Goal: Task Accomplishment & Management: Manage account settings

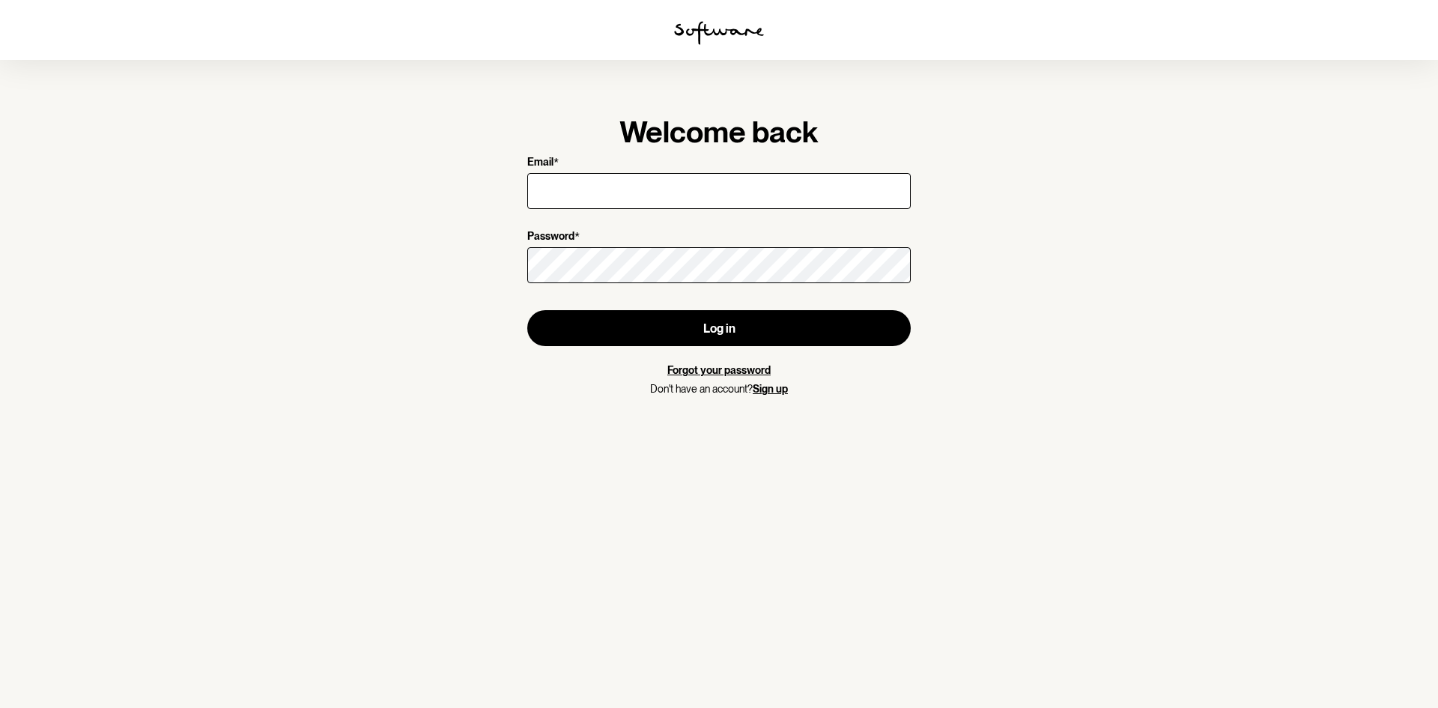
click at [575, 187] on input "Email *" at bounding box center [719, 191] width 384 height 36
type input "[EMAIL_ADDRESS][DOMAIN_NAME]"
click at [363, 176] on section "Welcome back Email * [EMAIL_ADDRESS][DOMAIN_NAME] Password * Log in Forgot your…" at bounding box center [719, 354] width 1438 height 708
type input "[EMAIL_ADDRESS][DOMAIN_NAME]"
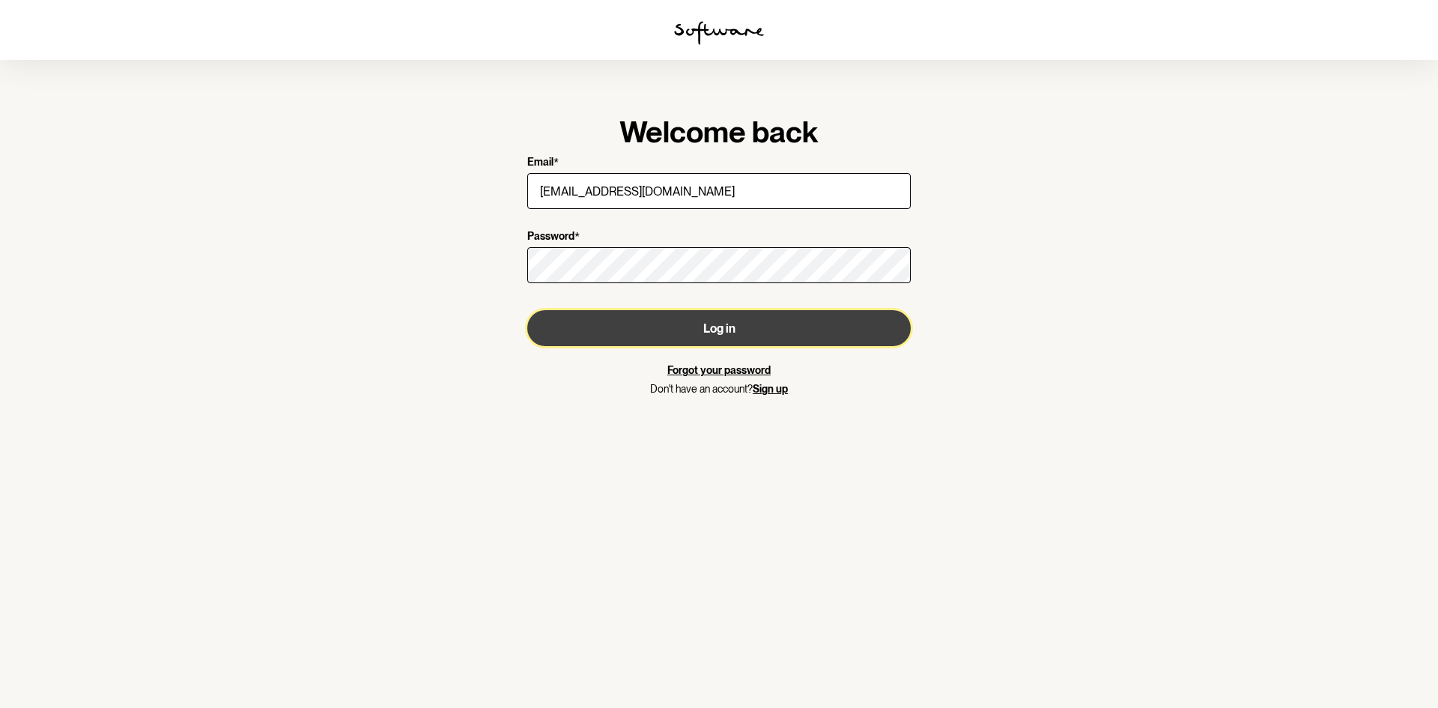
click at [702, 328] on button "Log in" at bounding box center [719, 328] width 384 height 36
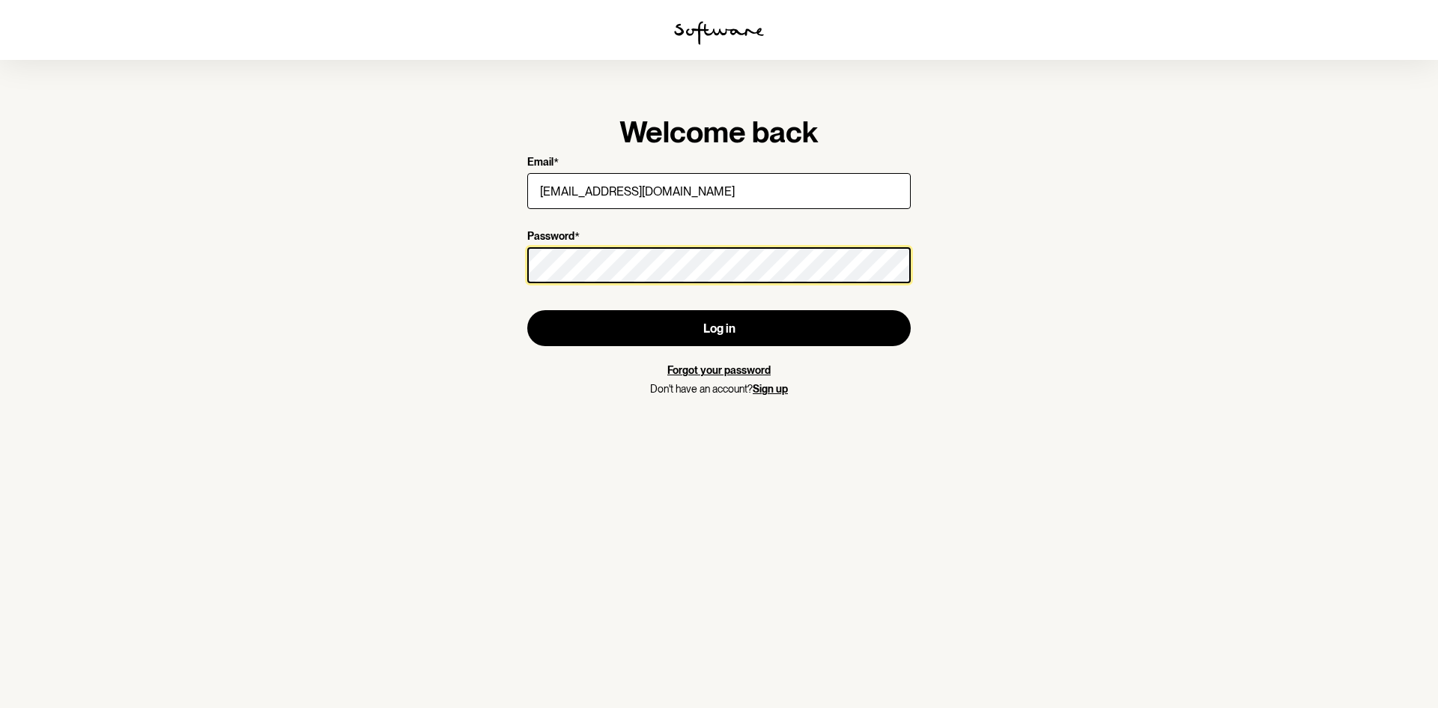
click at [483, 268] on section "Welcome back Email * [EMAIL_ADDRESS][DOMAIN_NAME] Password * Log in Forgot your…" at bounding box center [719, 354] width 1438 height 708
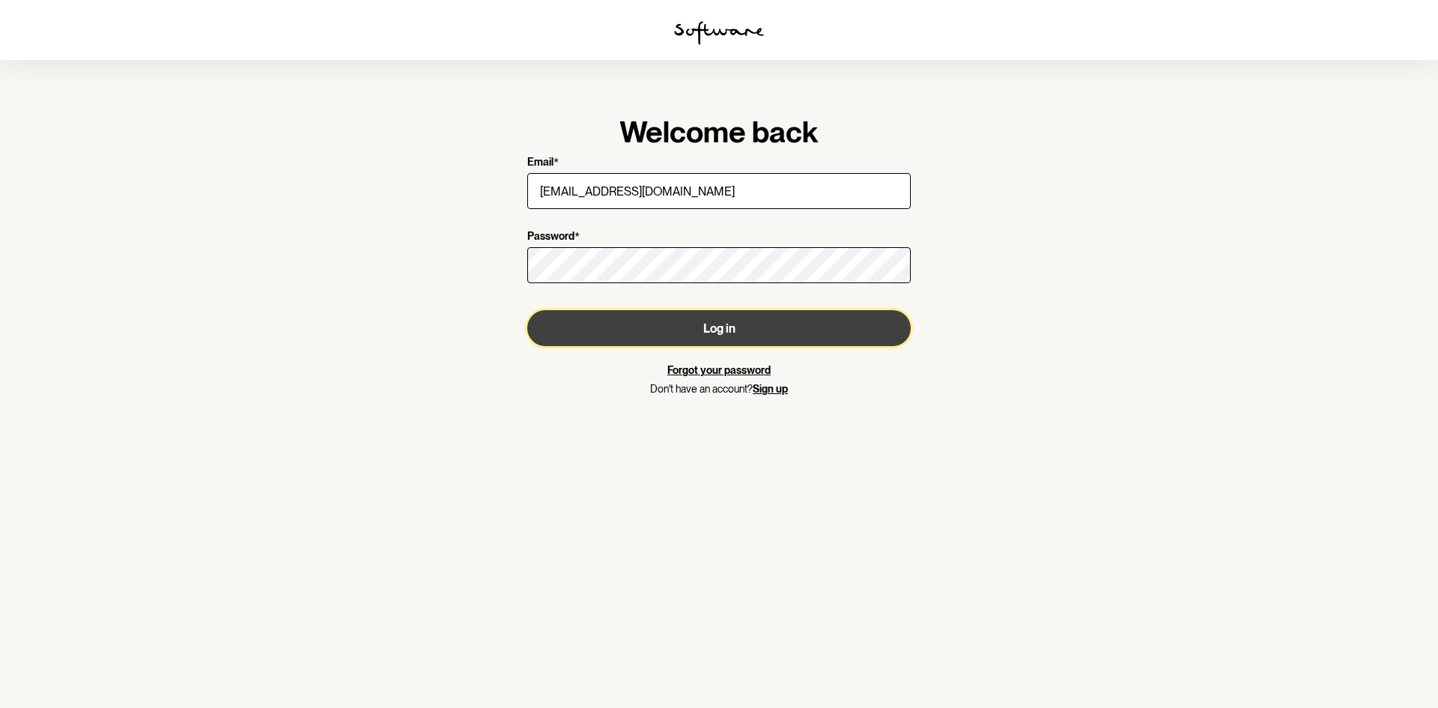
click at [749, 327] on button "Log in" at bounding box center [719, 328] width 384 height 36
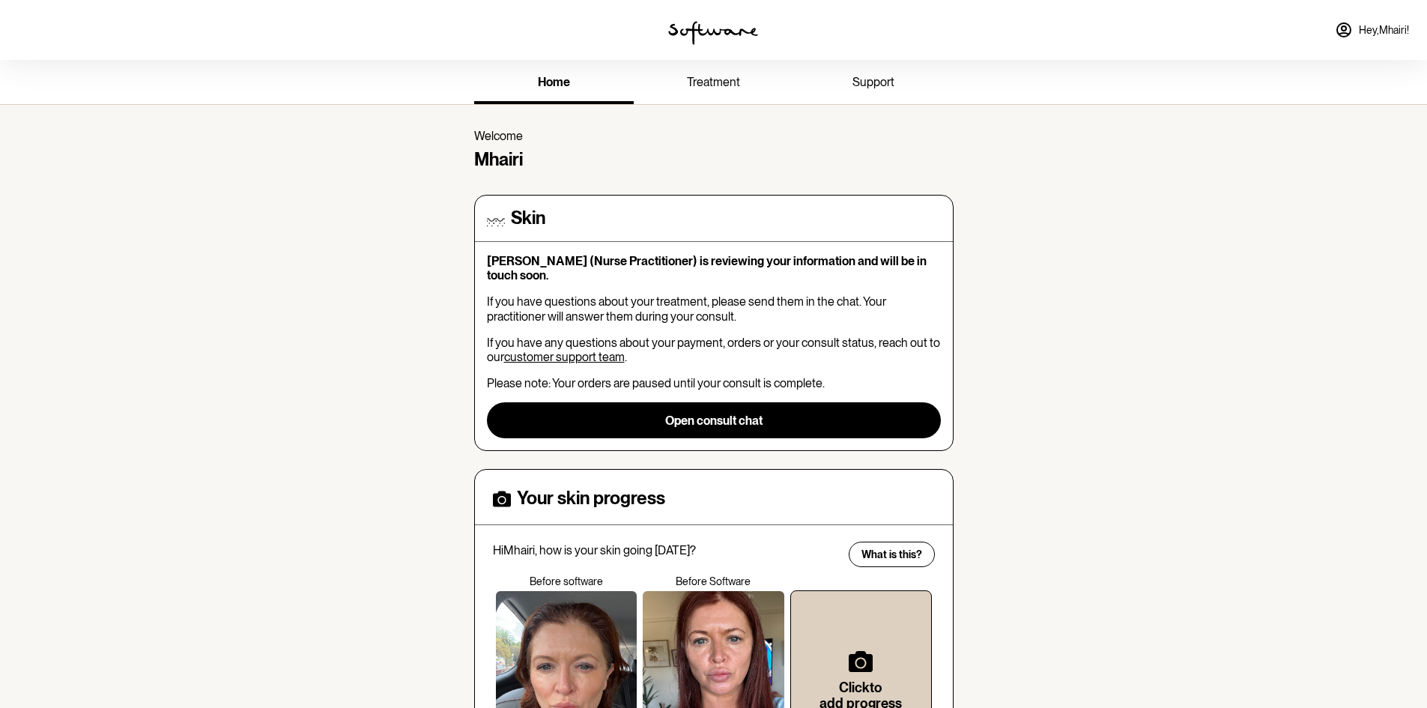
click at [1346, 29] on icon at bounding box center [1344, 30] width 18 height 18
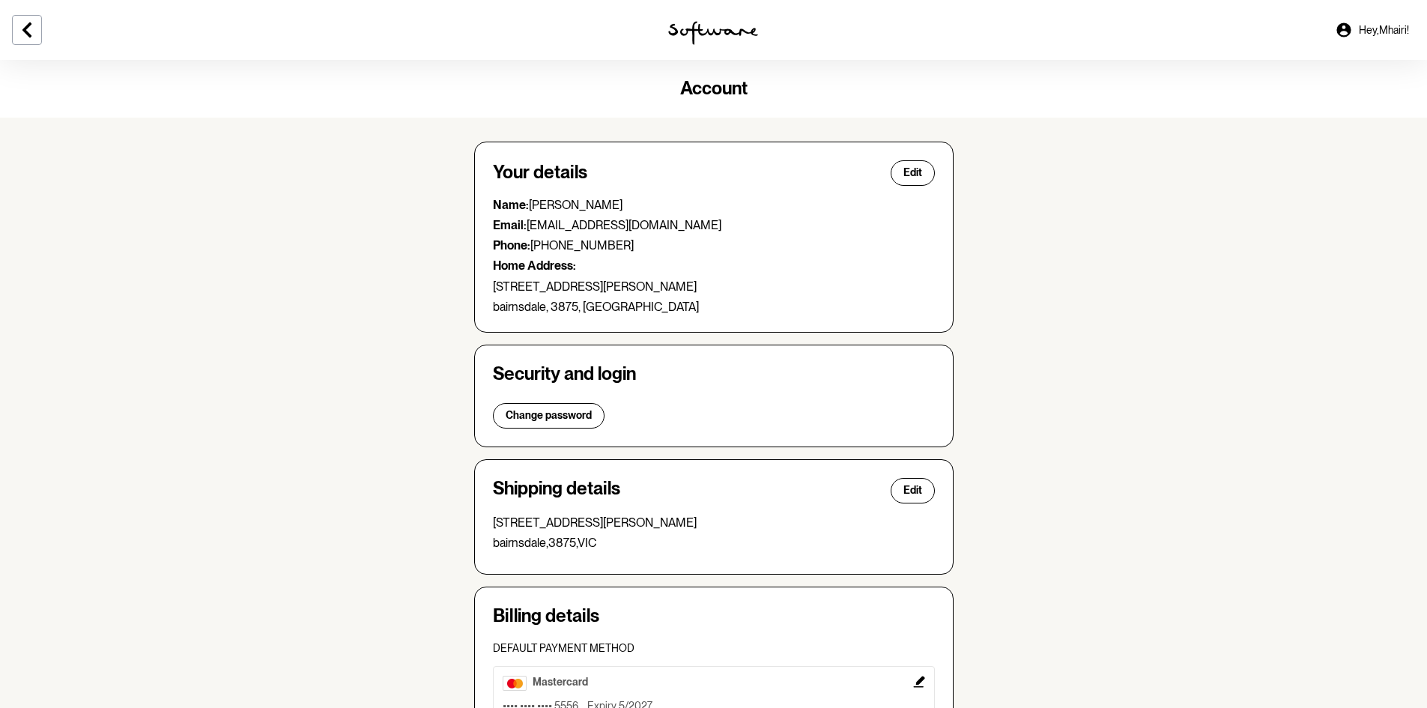
click at [708, 33] on img at bounding box center [713, 33] width 90 height 24
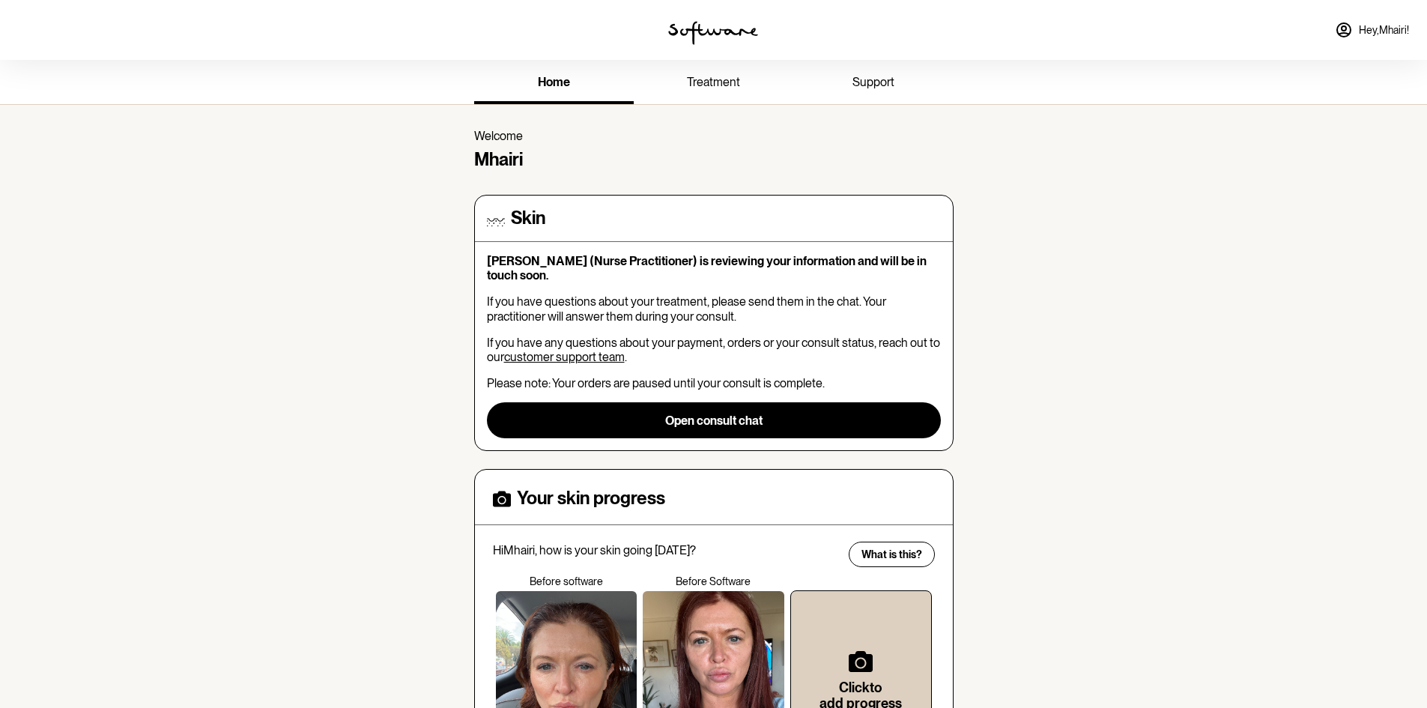
click at [715, 31] on img at bounding box center [713, 33] width 90 height 24
click at [712, 34] on img at bounding box center [713, 33] width 90 height 24
click at [1359, 31] on span "Hey, Mhairi !" at bounding box center [1384, 30] width 50 height 13
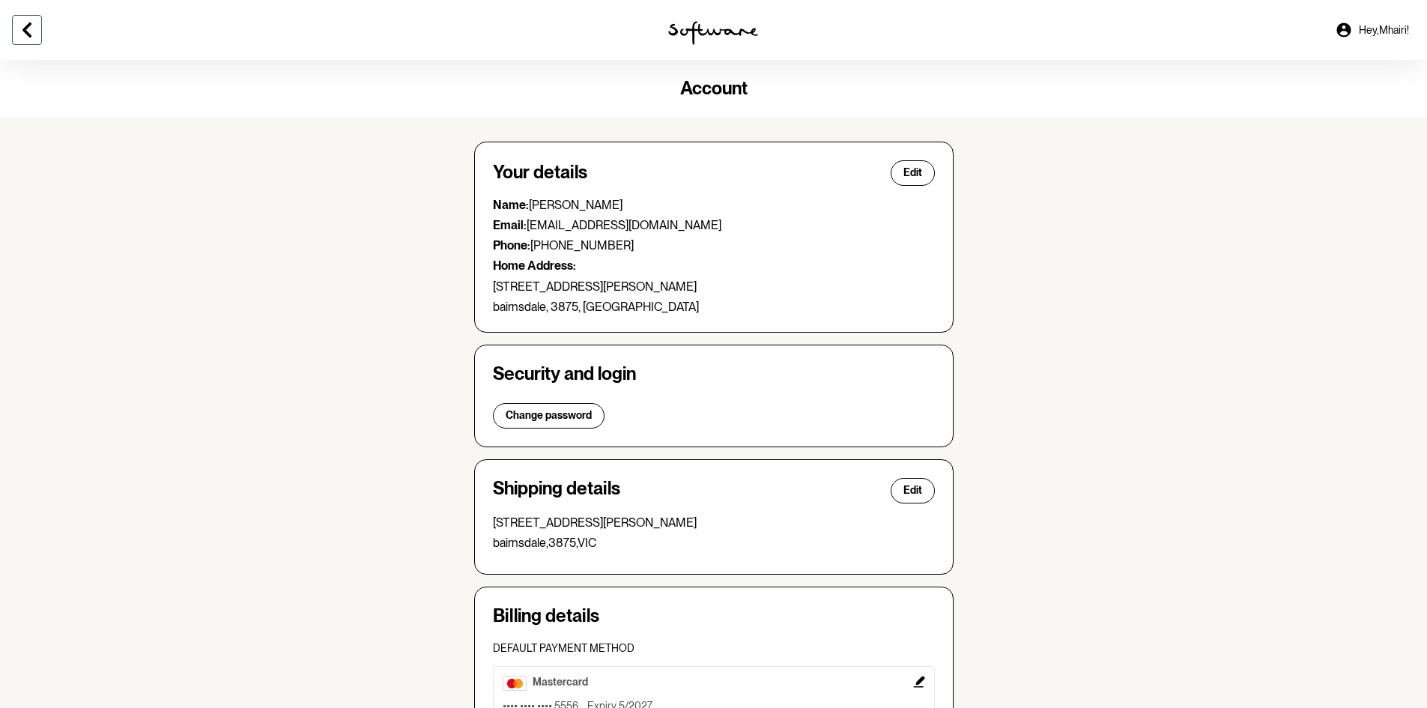
click at [24, 24] on icon at bounding box center [27, 30] width 18 height 18
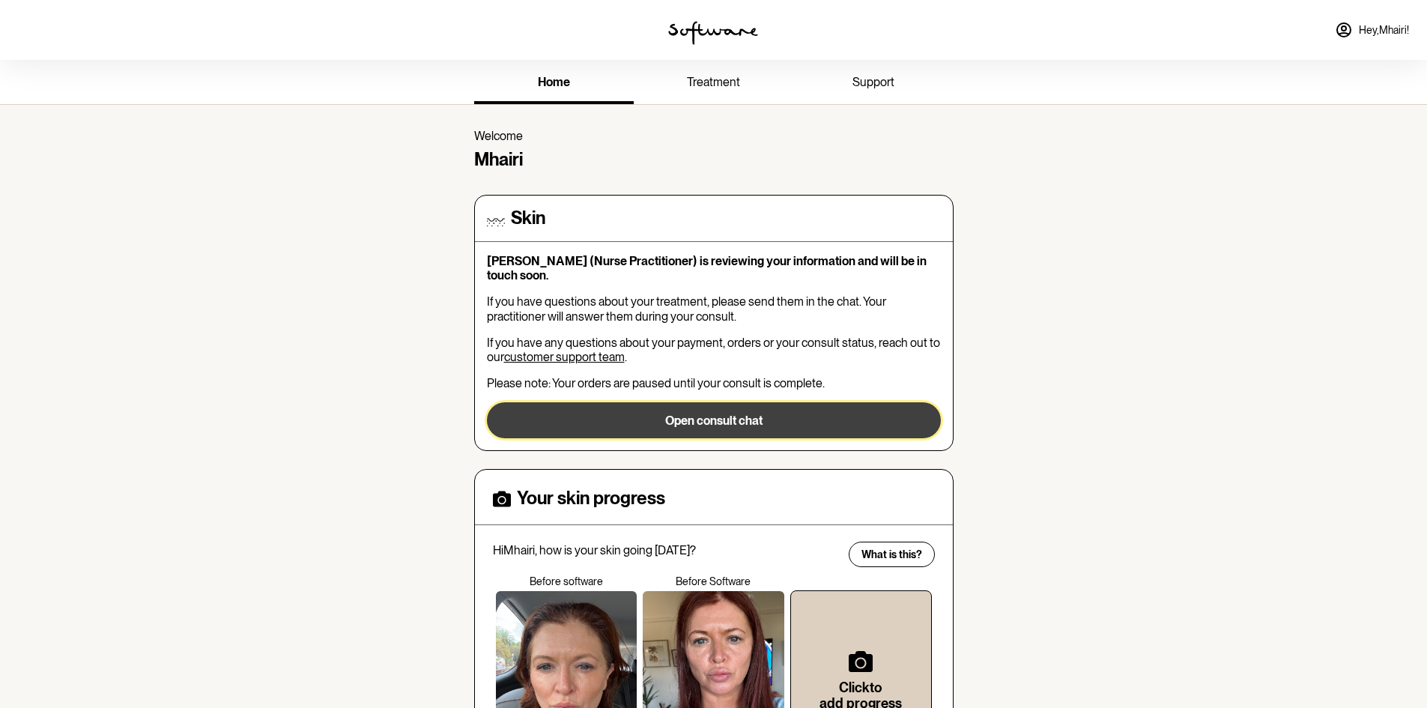
click at [721, 414] on button "Open consult chat" at bounding box center [714, 420] width 454 height 36
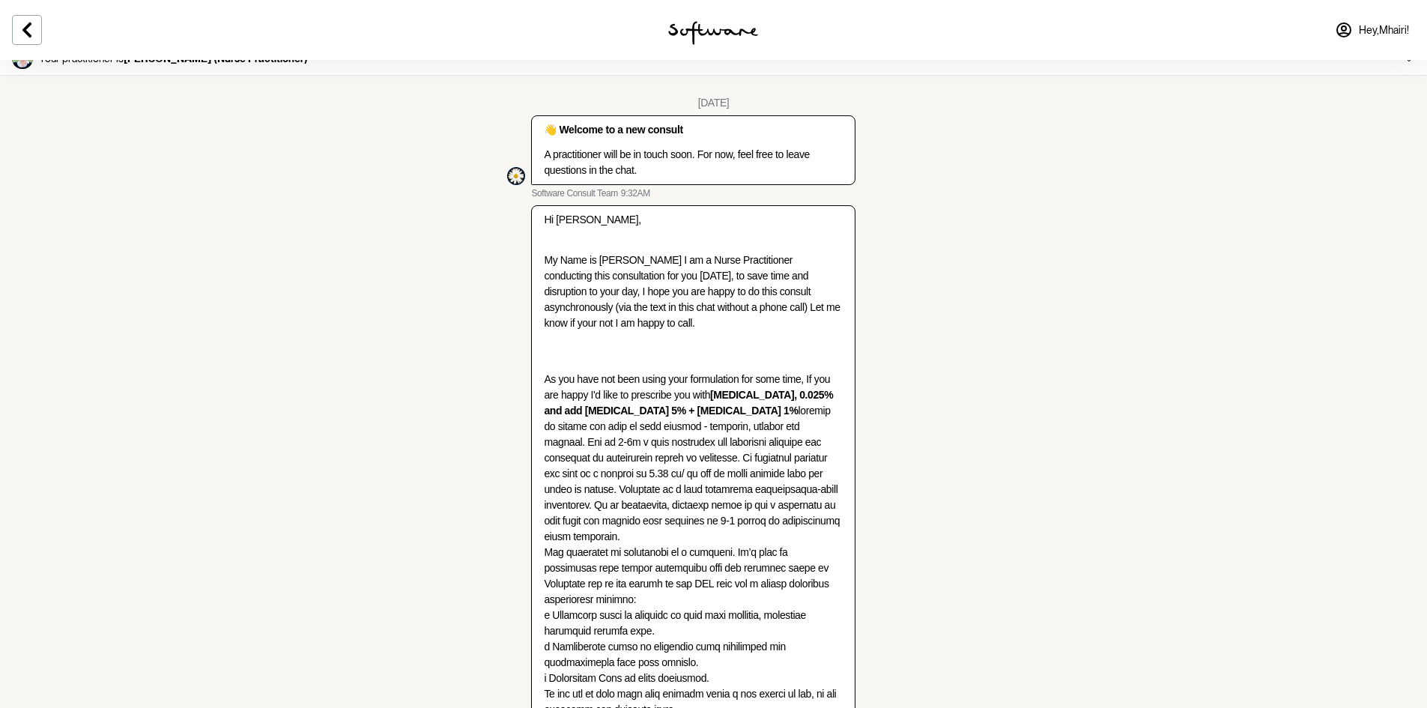
scroll to position [805, 0]
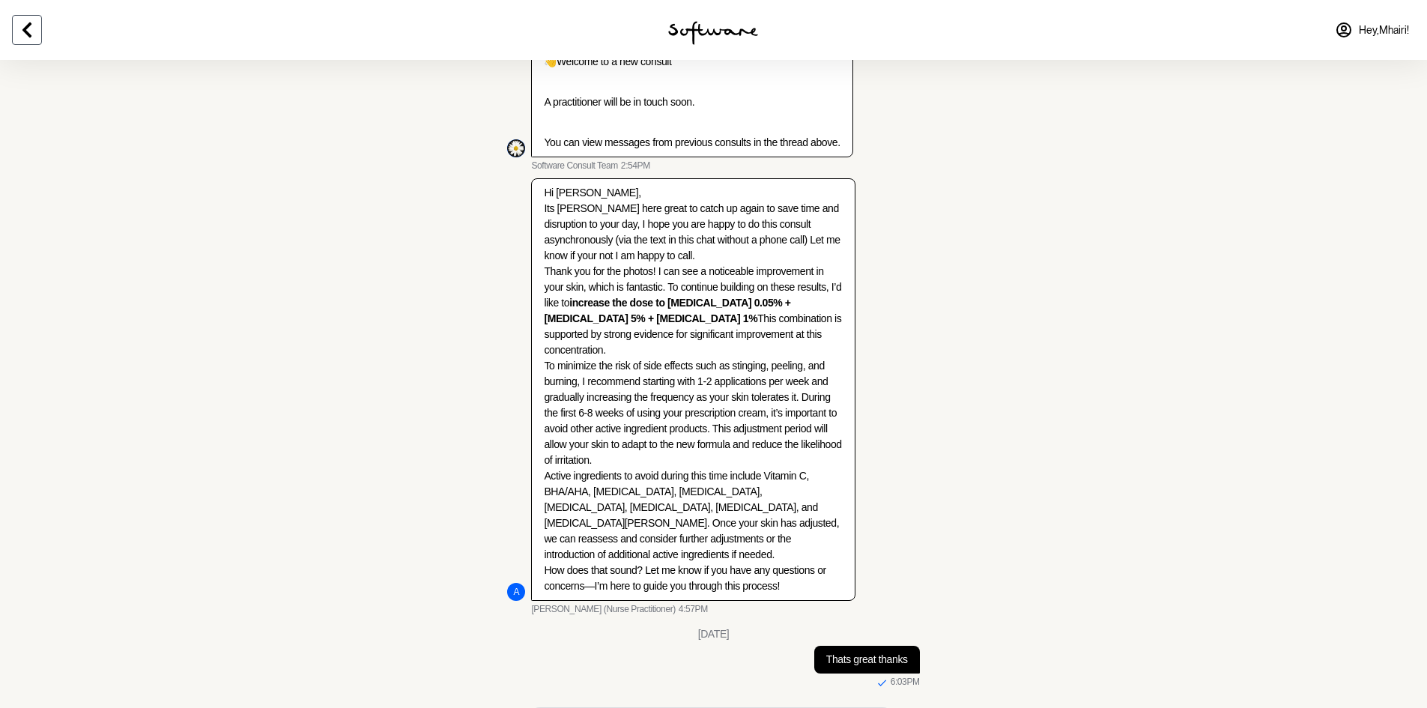
click at [30, 33] on icon at bounding box center [27, 30] width 18 height 18
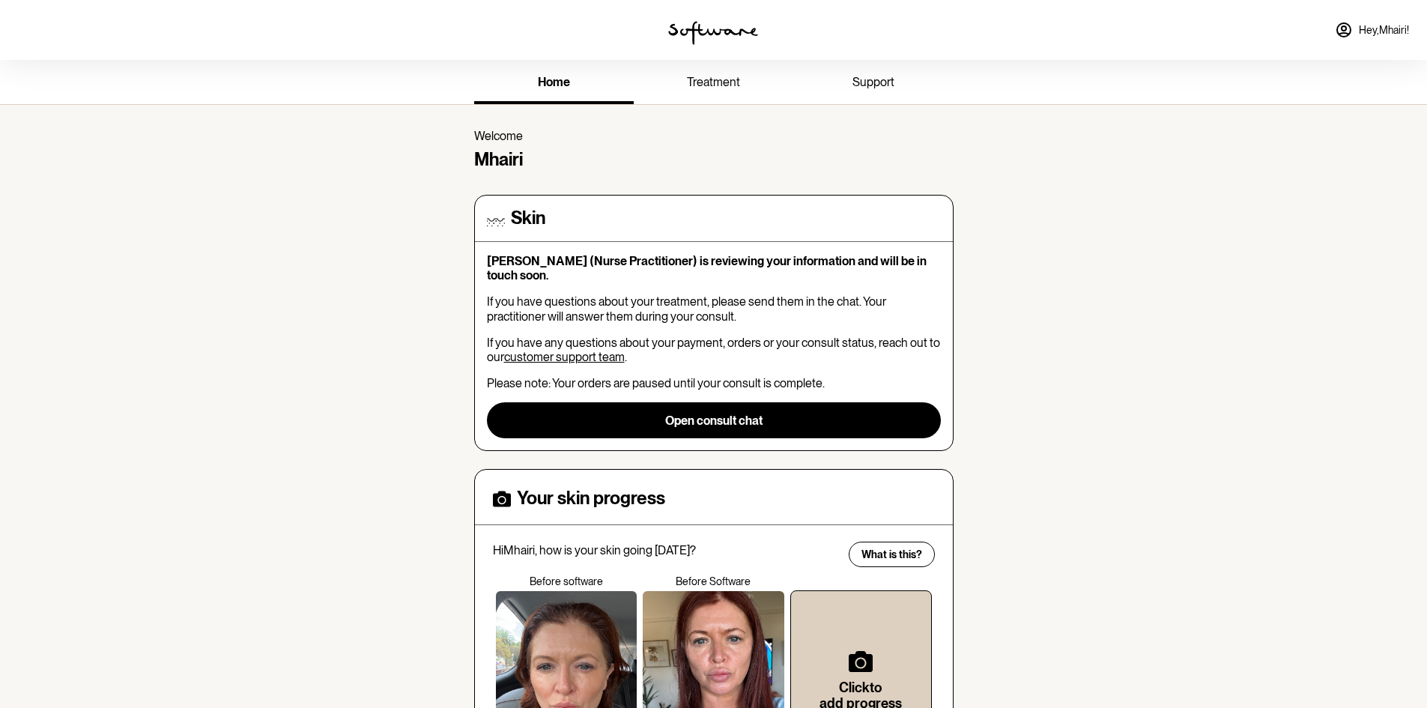
click at [30, 33] on div at bounding box center [238, 30] width 476 height 60
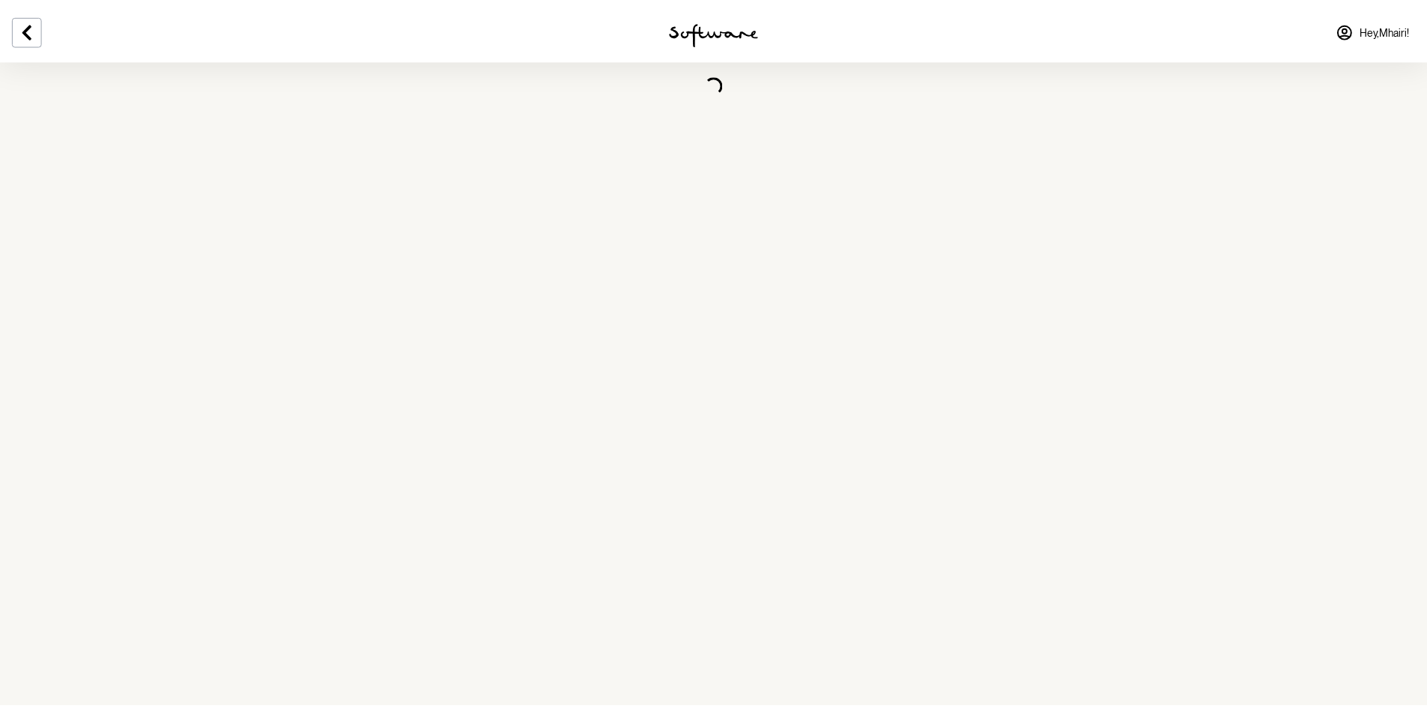
scroll to position [805, 0]
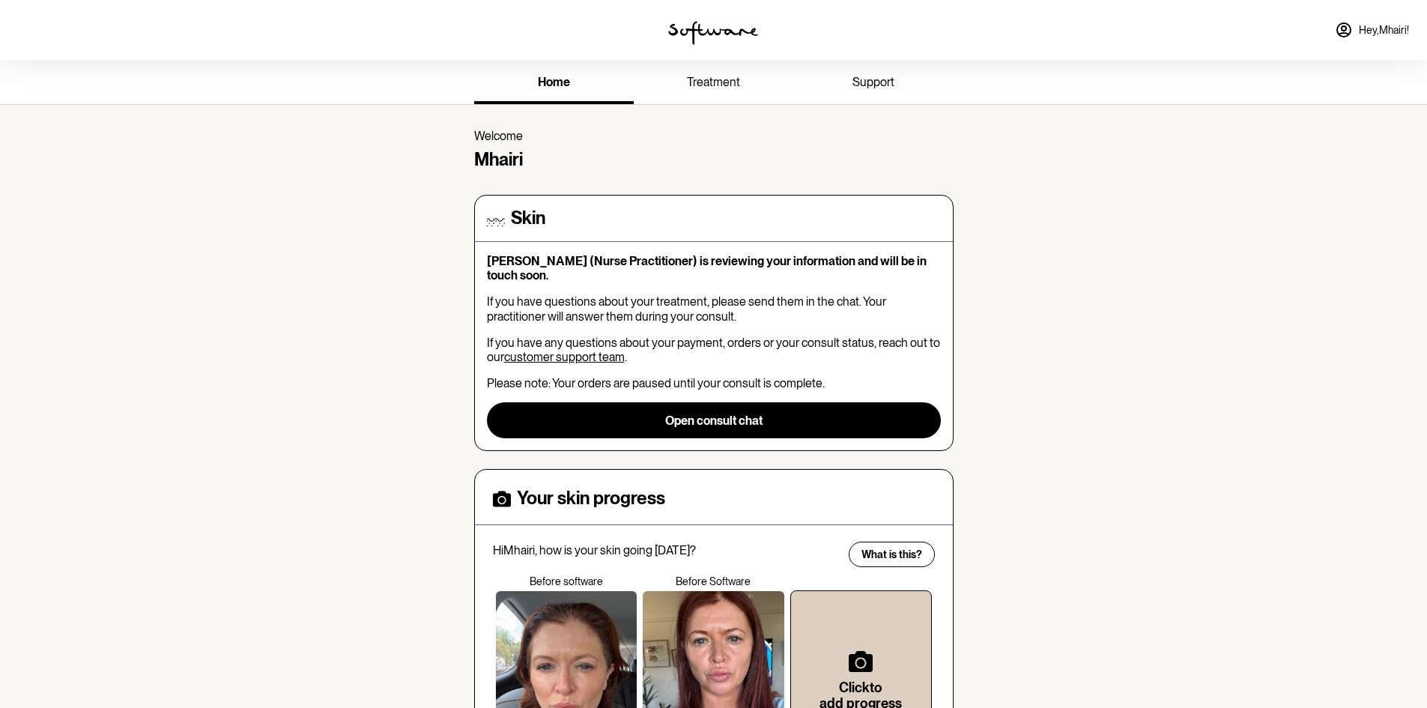
click at [1381, 31] on span "Hey, Mhairi !" at bounding box center [1384, 30] width 50 height 13
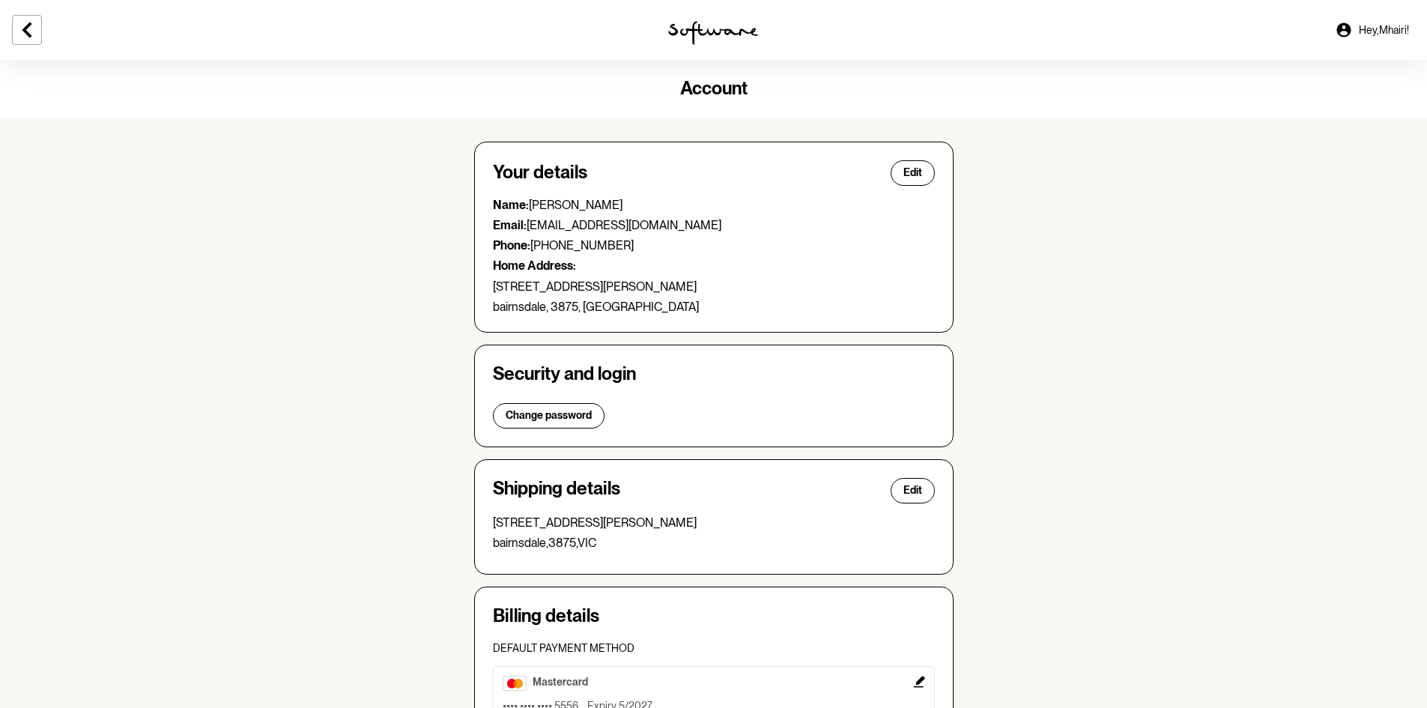
click at [1341, 29] on icon at bounding box center [1344, 29] width 14 height 14
click at [916, 170] on span "Edit" at bounding box center [913, 172] width 19 height 13
select select "VIC"
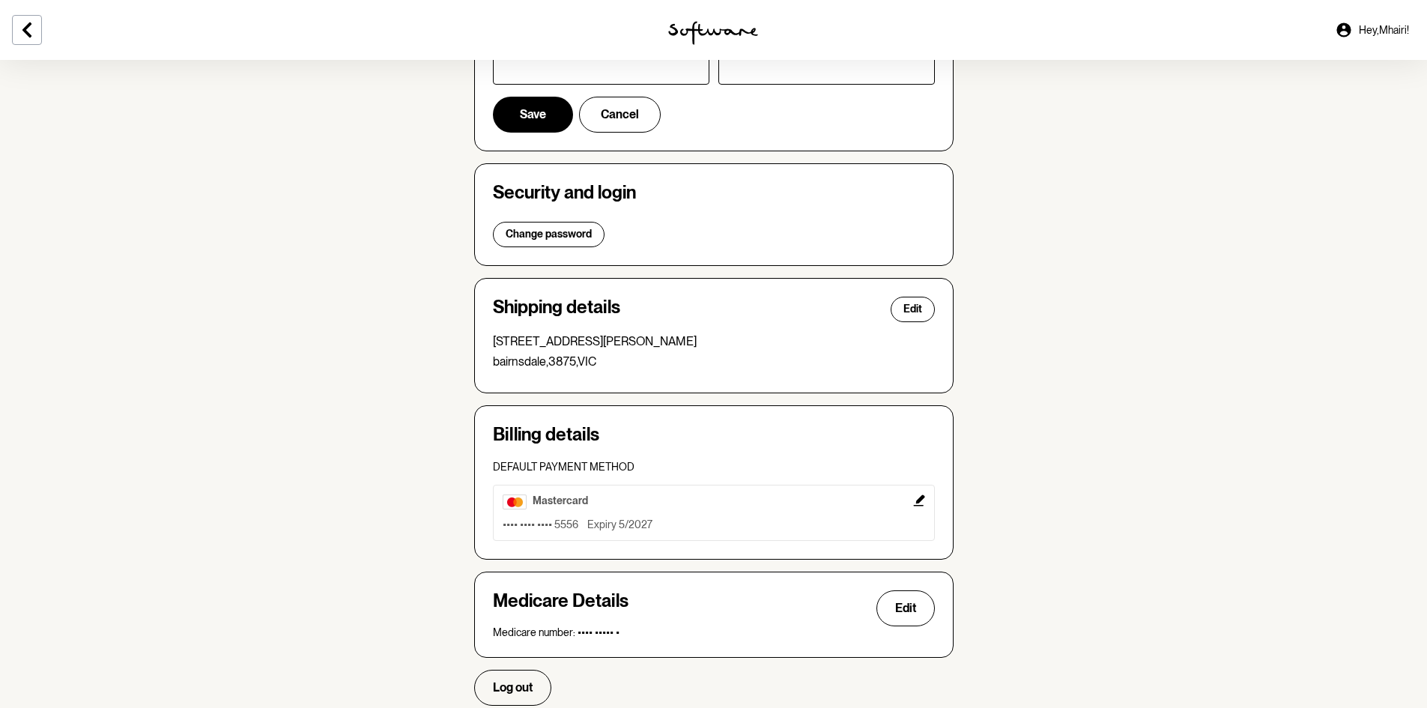
scroll to position [642, 0]
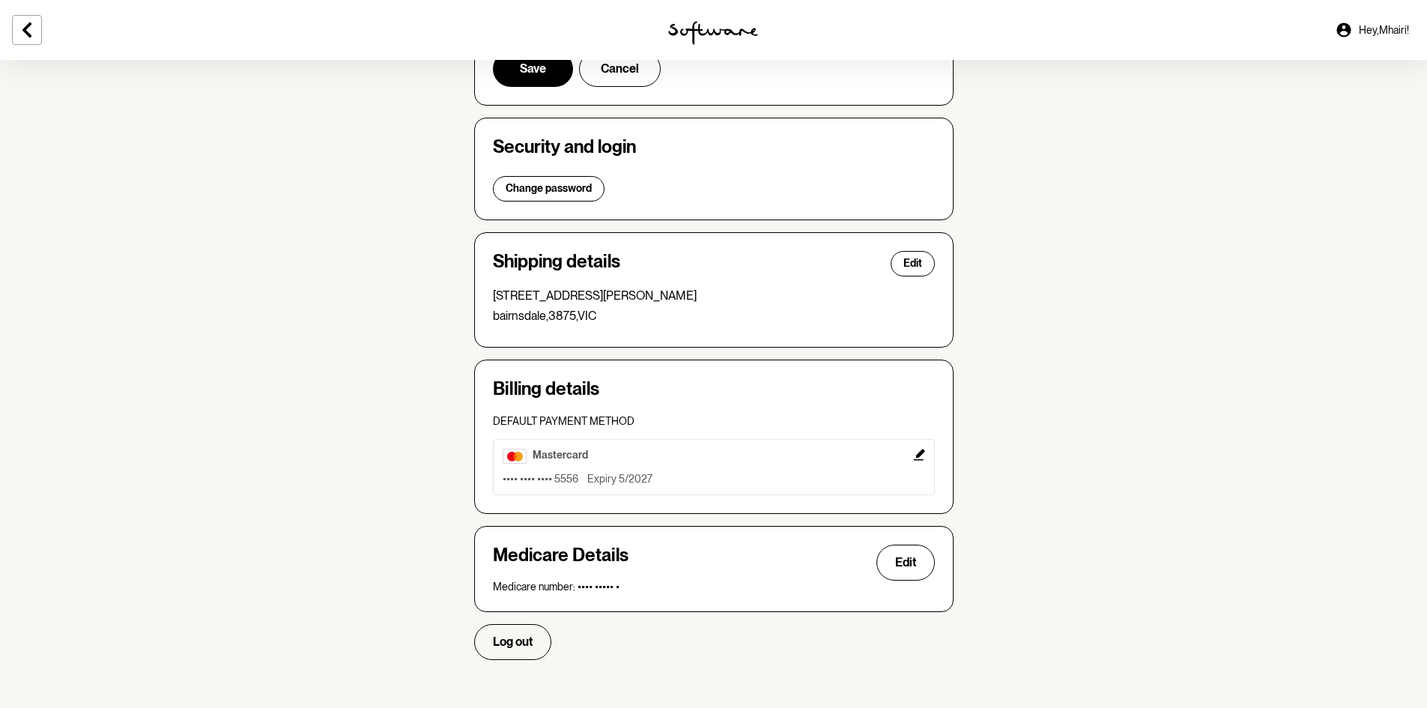
click at [924, 452] on icon "Edit" at bounding box center [918, 454] width 11 height 11
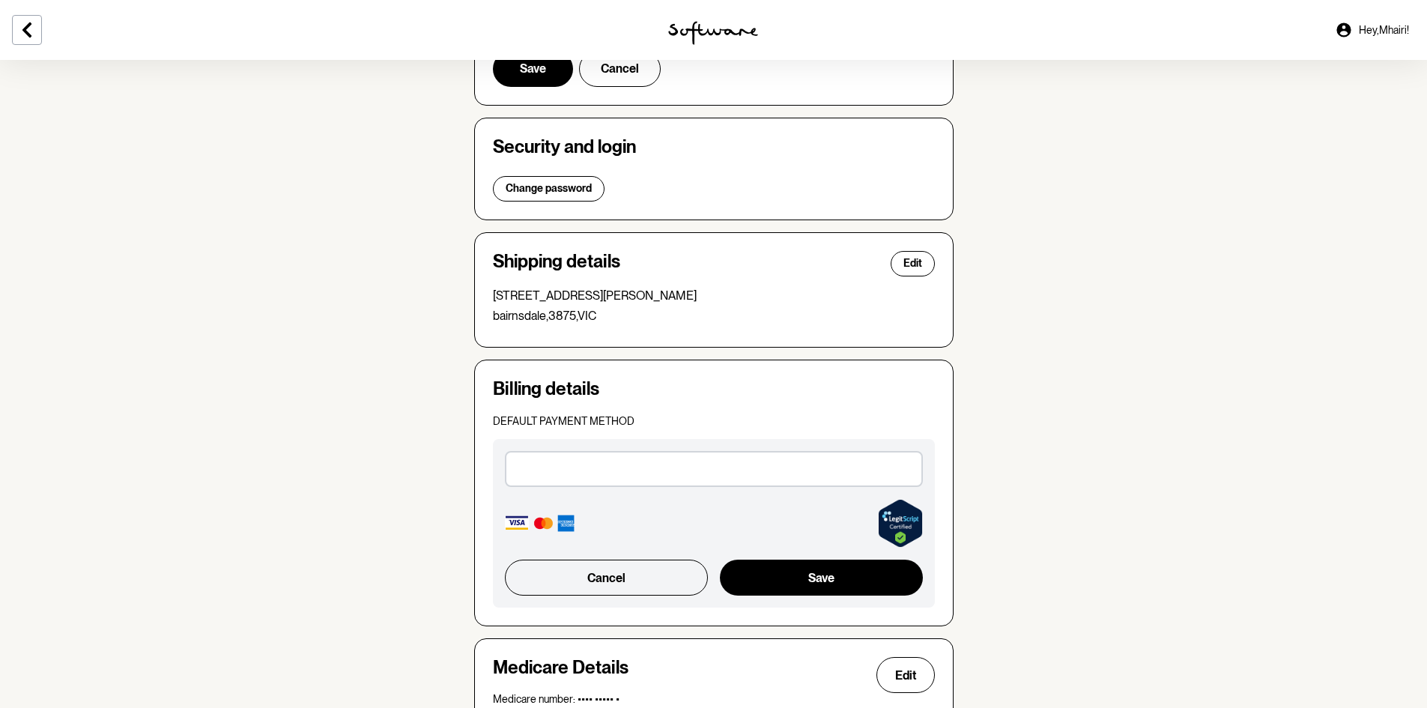
scroll to position [754, 0]
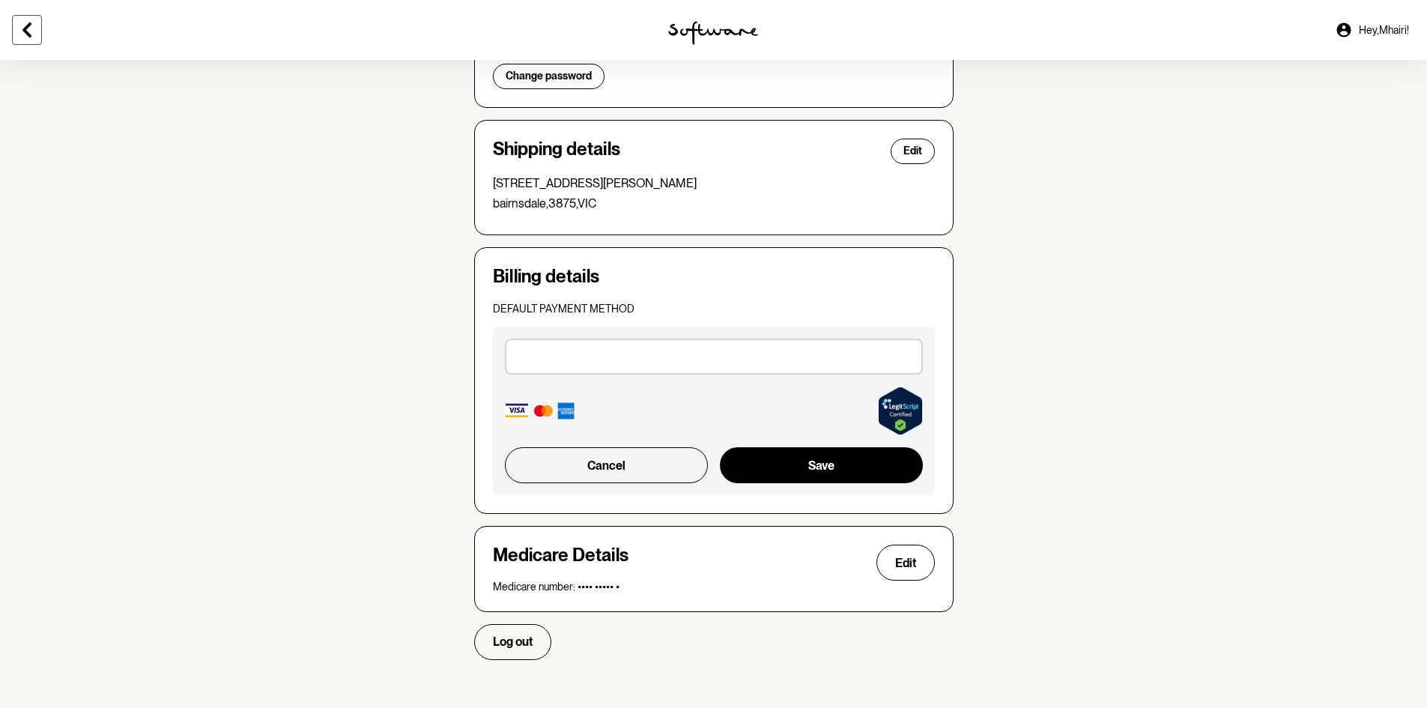
click at [31, 22] on icon at bounding box center [27, 30] width 18 height 18
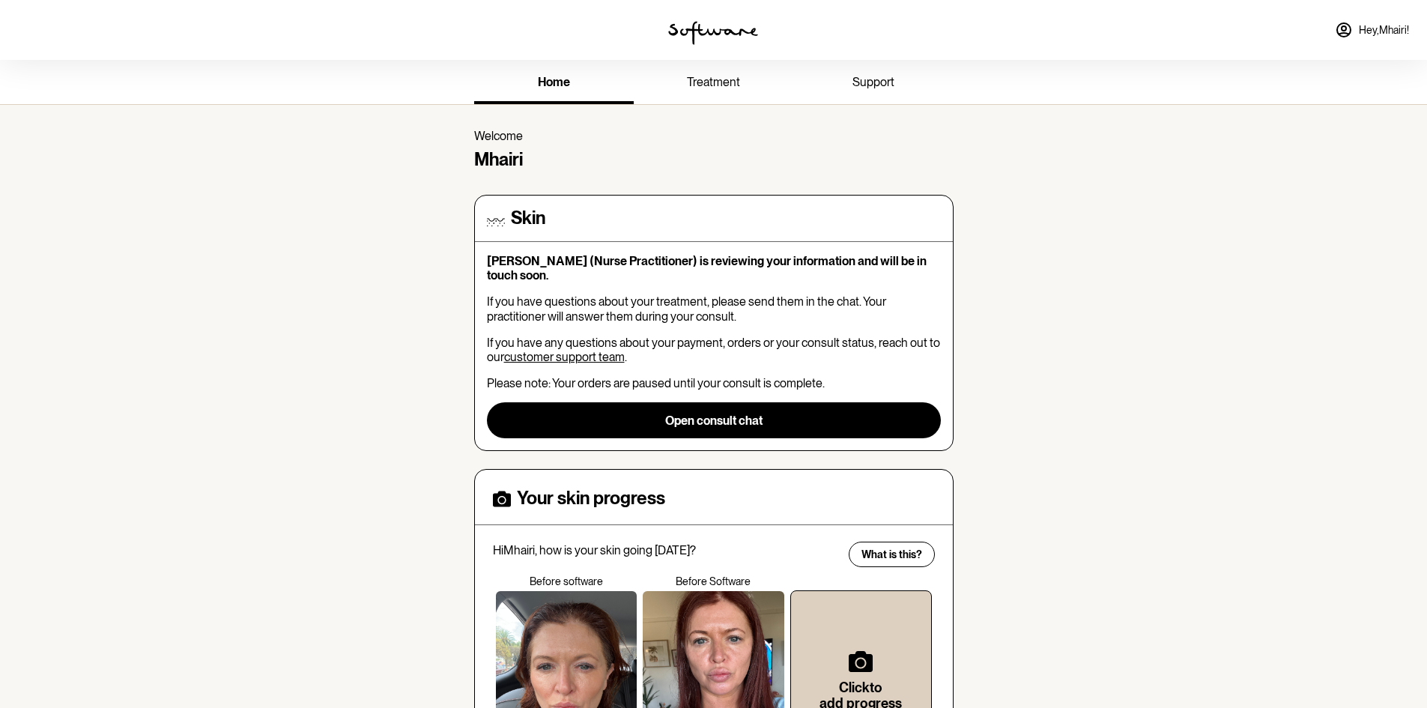
click at [730, 93] on link "treatment" at bounding box center [714, 83] width 160 height 41
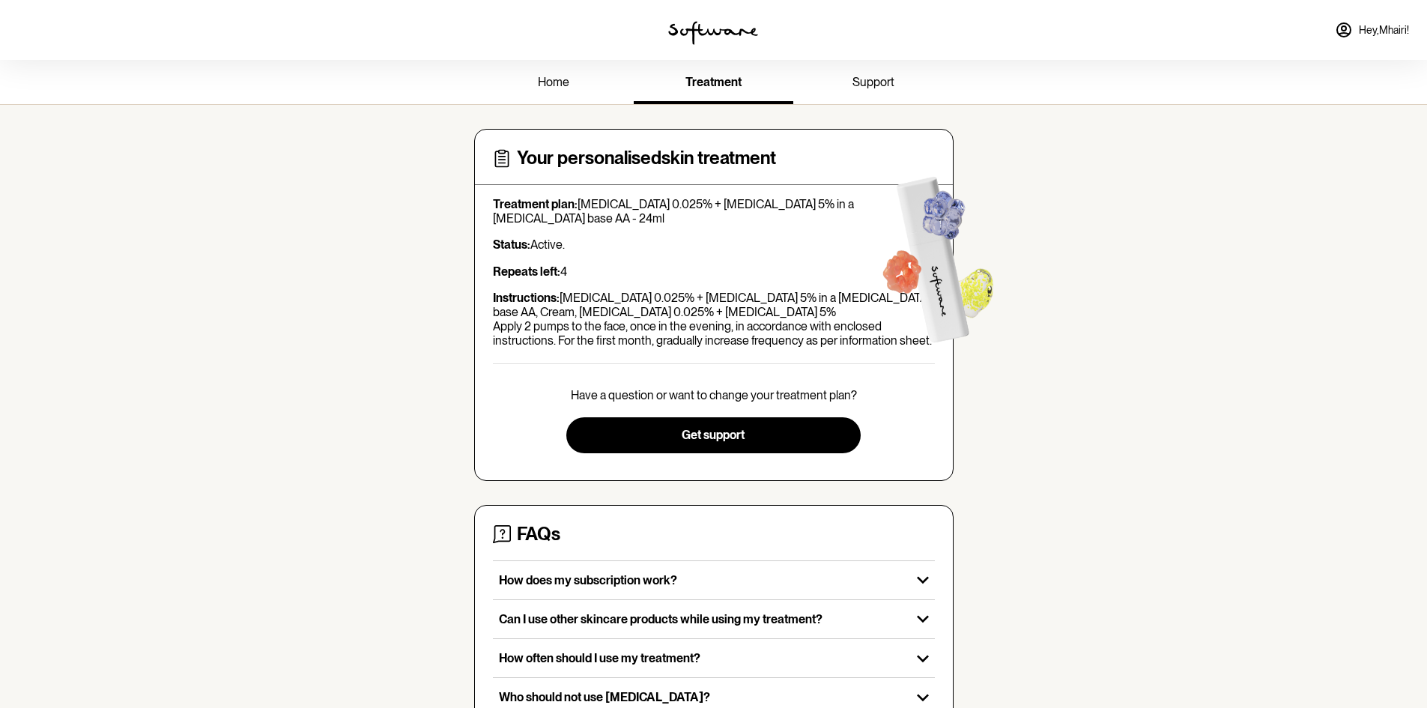
click at [866, 79] on span "support" at bounding box center [874, 82] width 42 height 14
